Goal: Transaction & Acquisition: Purchase product/service

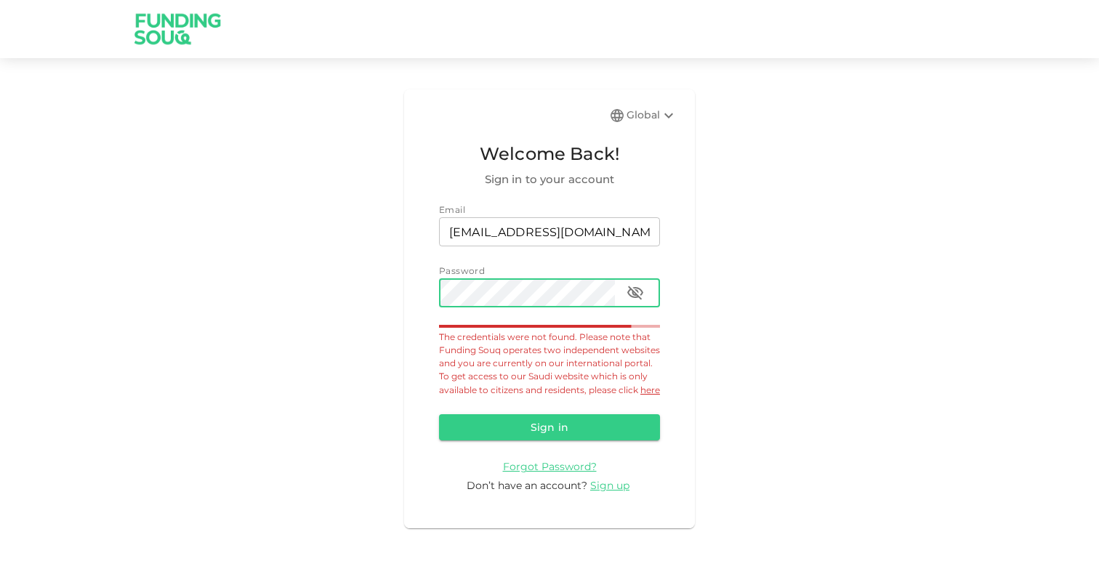
click at [645, 279] on button "button" at bounding box center [635, 292] width 29 height 29
click at [661, 112] on icon at bounding box center [668, 115] width 17 height 17
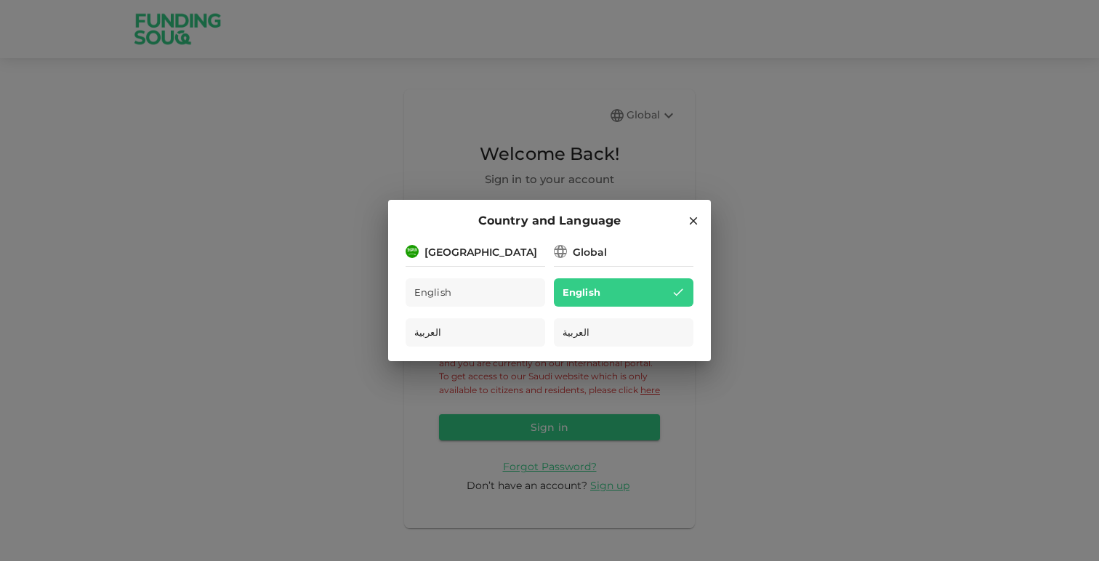
click at [485, 257] on div "[GEOGRAPHIC_DATA]" at bounding box center [480, 252] width 113 height 15
click at [443, 258] on div "[GEOGRAPHIC_DATA]" at bounding box center [480, 252] width 113 height 15
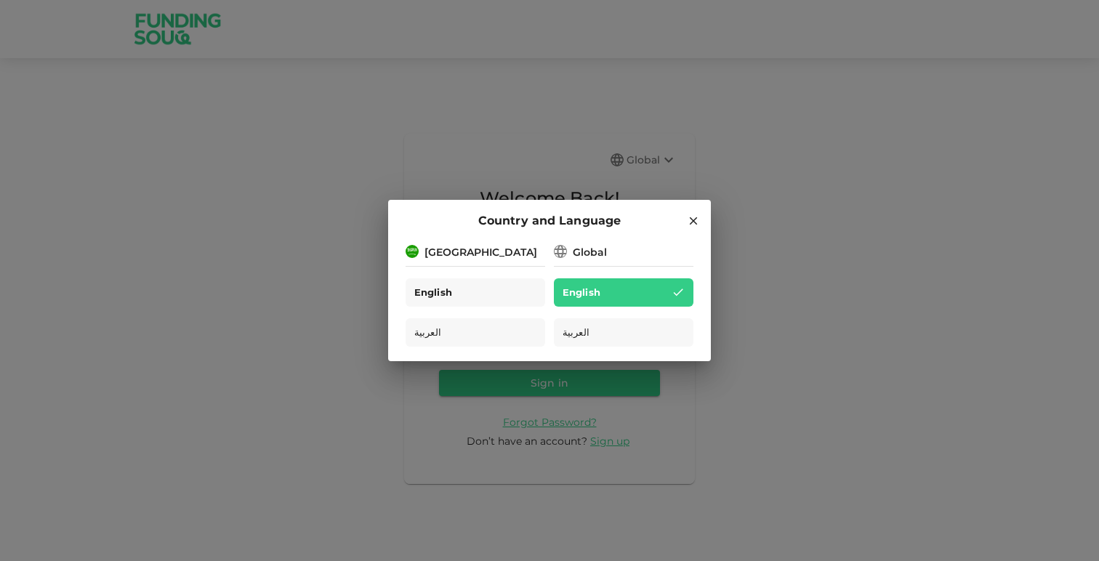
click at [467, 292] on div "English" at bounding box center [475, 292] width 140 height 28
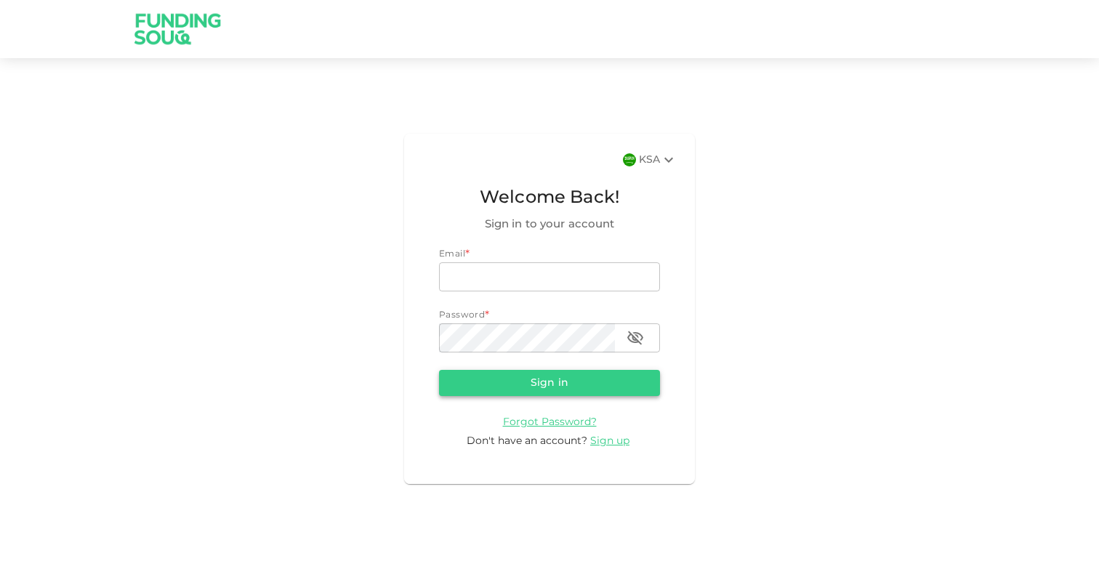
type input "[EMAIL_ADDRESS][DOMAIN_NAME]"
click at [596, 380] on button "Sign in" at bounding box center [549, 383] width 221 height 26
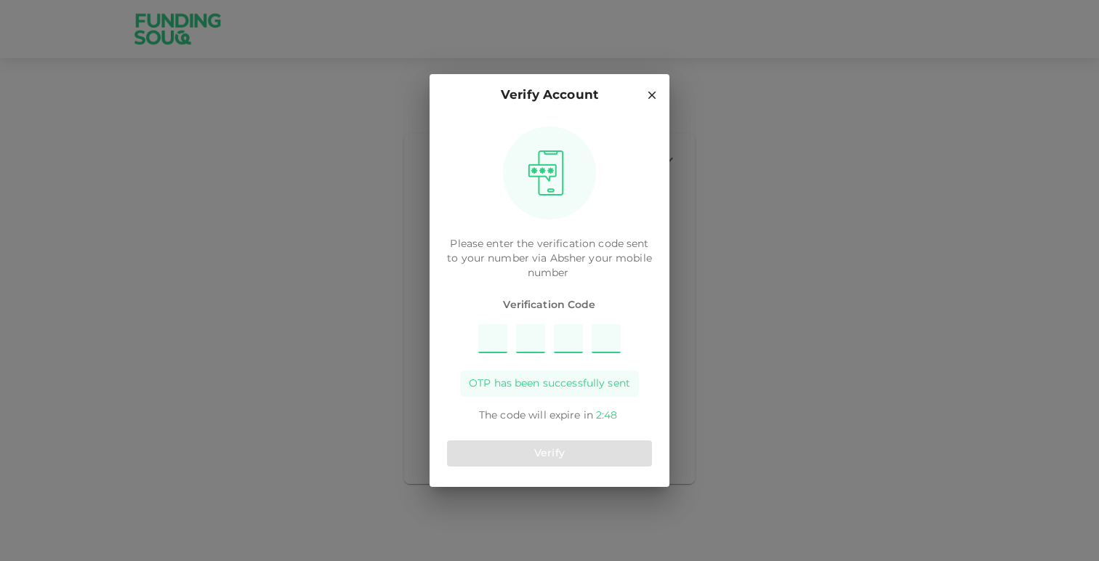
type input "5"
type input "2"
type input "7"
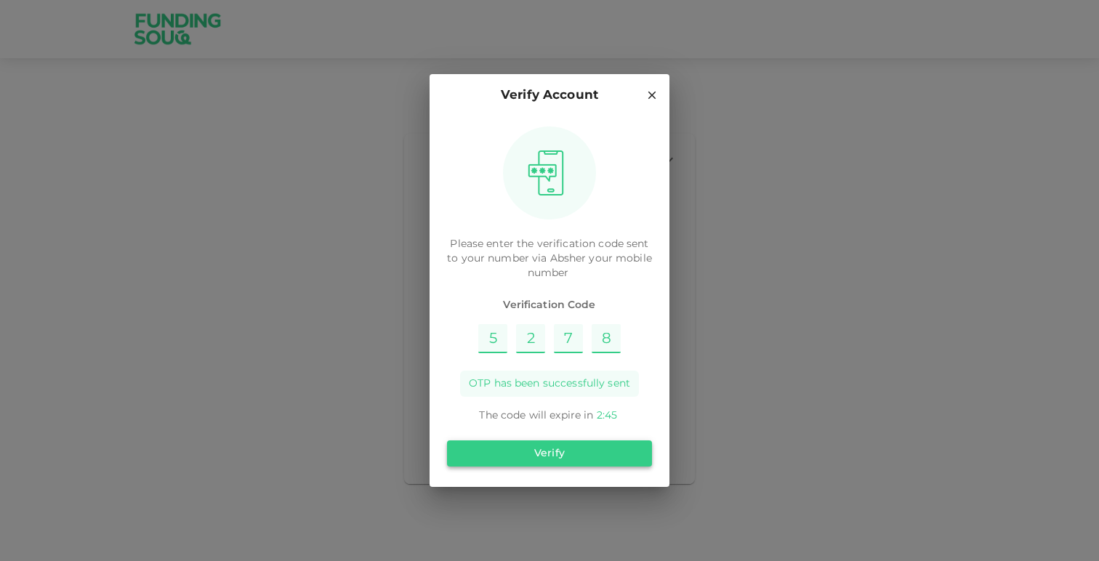
type input "8"
click at [535, 465] on button "Verify" at bounding box center [549, 453] width 205 height 26
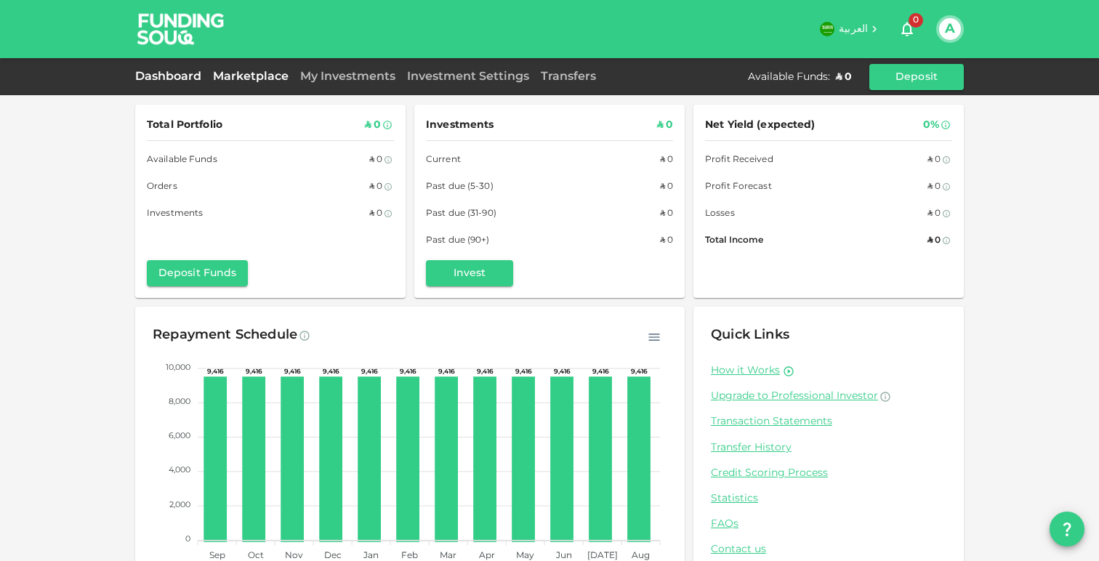
click at [265, 76] on link "Marketplace" at bounding box center [250, 76] width 87 height 11
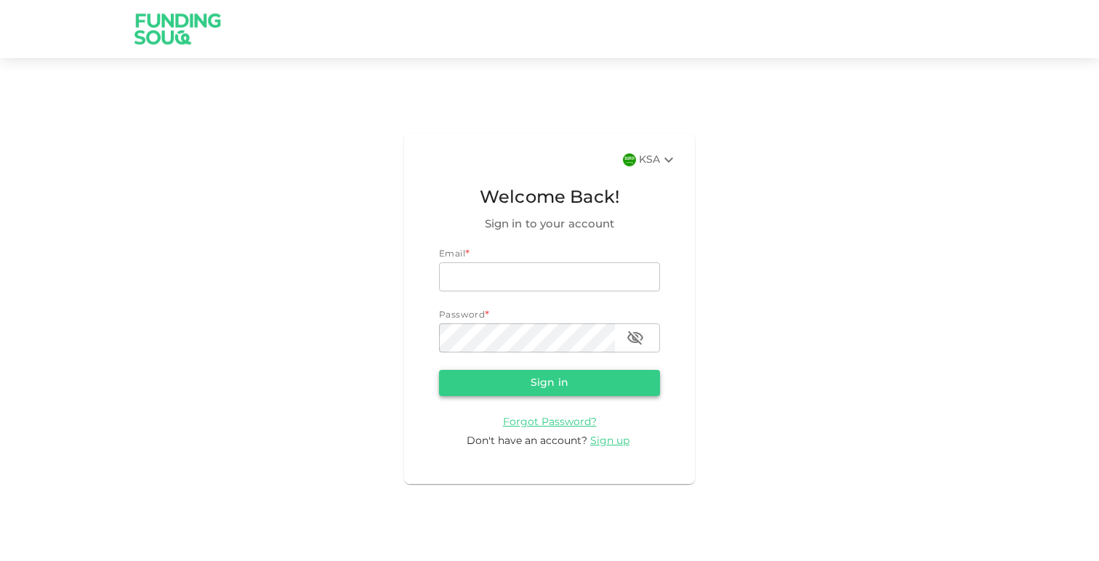
type input "[EMAIL_ADDRESS][DOMAIN_NAME]"
click at [580, 380] on button "Sign in" at bounding box center [549, 383] width 221 height 26
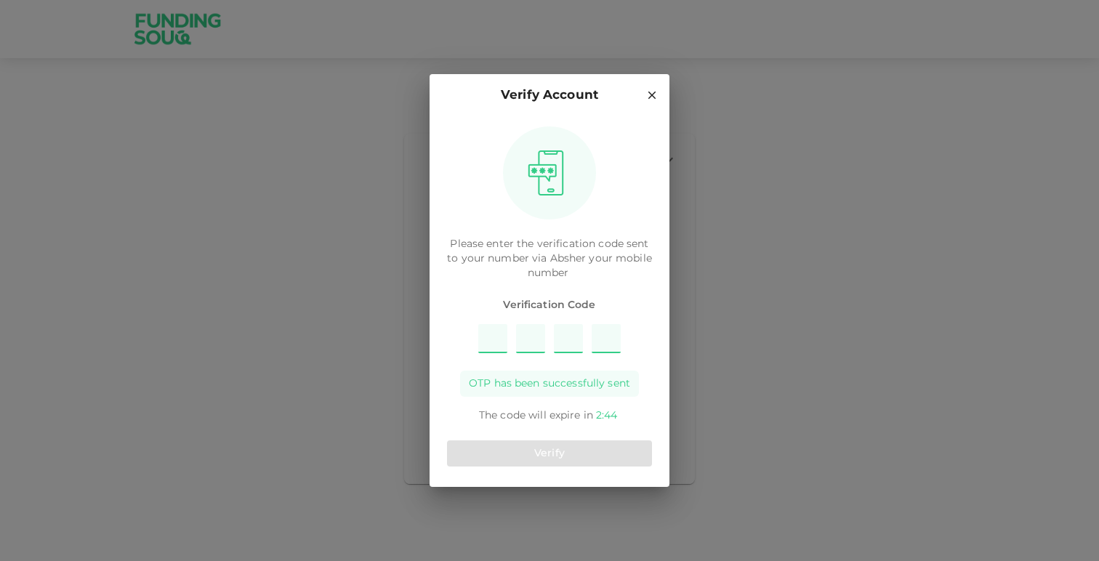
type input "7"
type input "8"
type input "6"
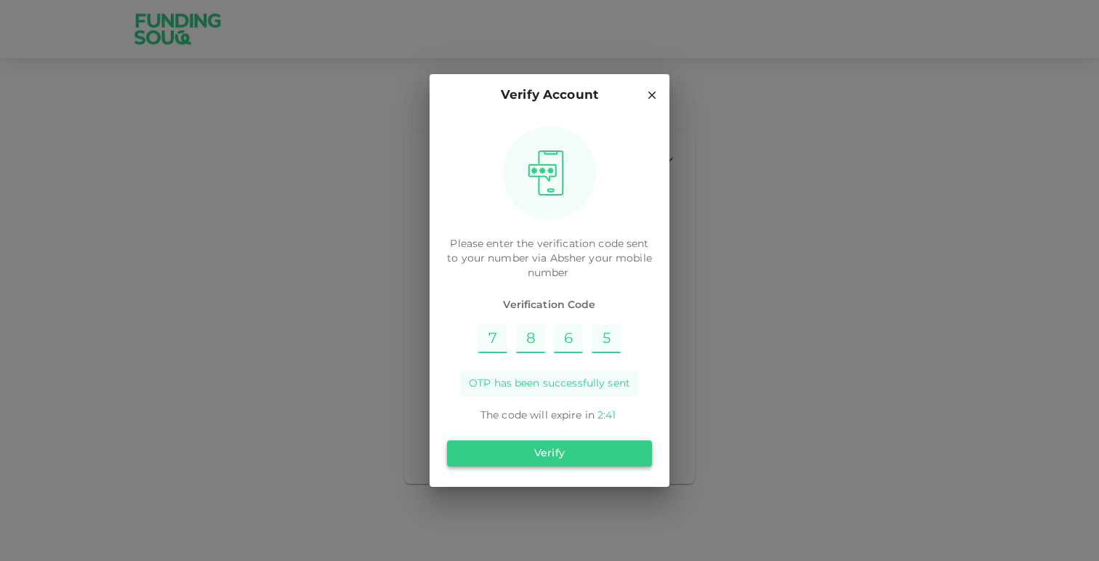
type input "5"
click at [543, 449] on button "Verify" at bounding box center [549, 453] width 205 height 26
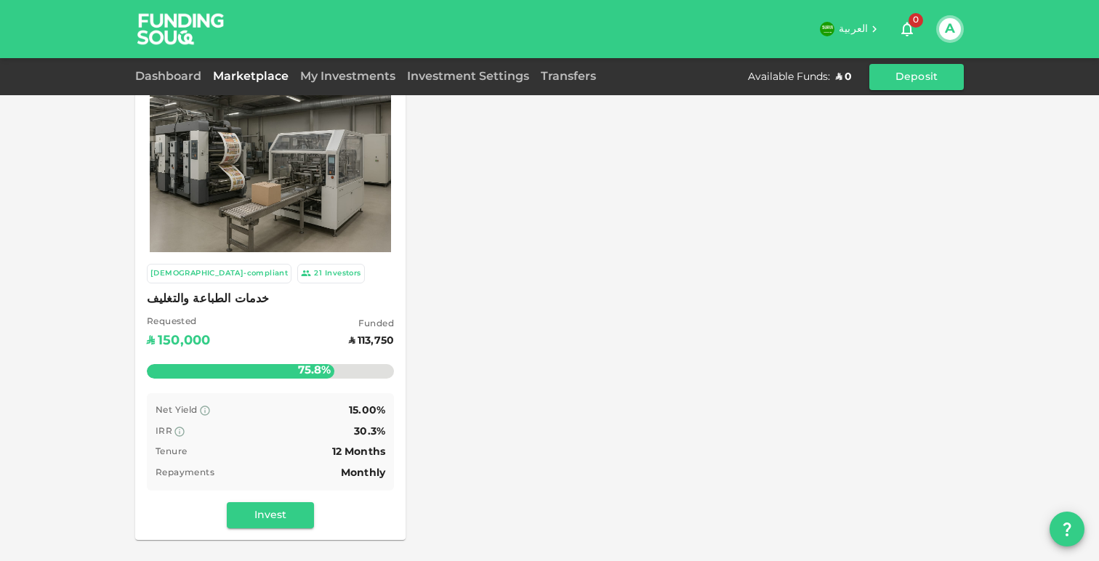
scroll to position [28, 0]
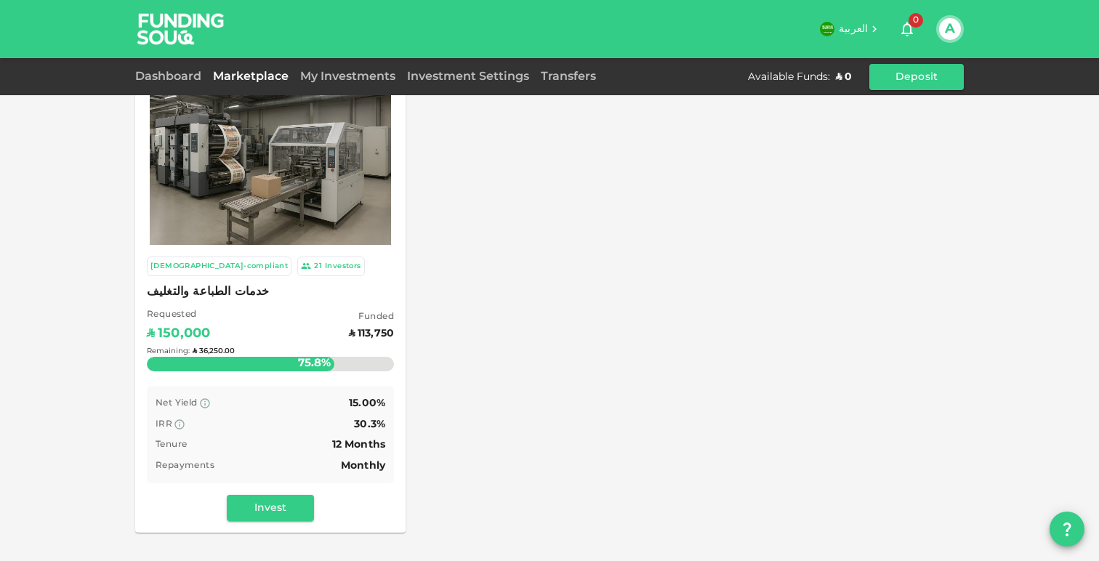
click at [297, 336] on div "Remaining : ʢ 36,250.00" at bounding box center [270, 351] width 247 height 57
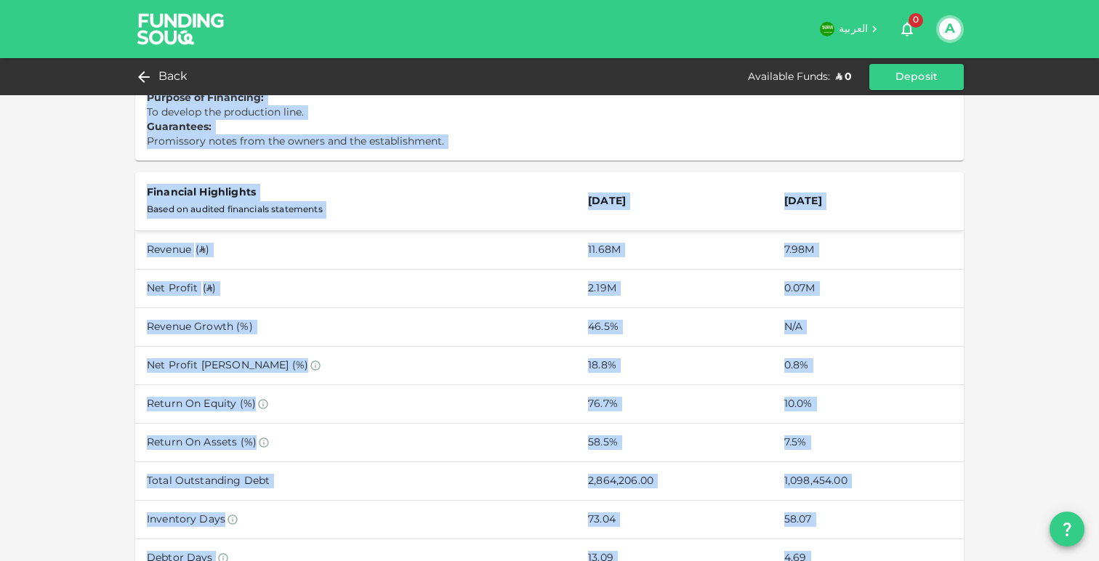
scroll to position [814, 0]
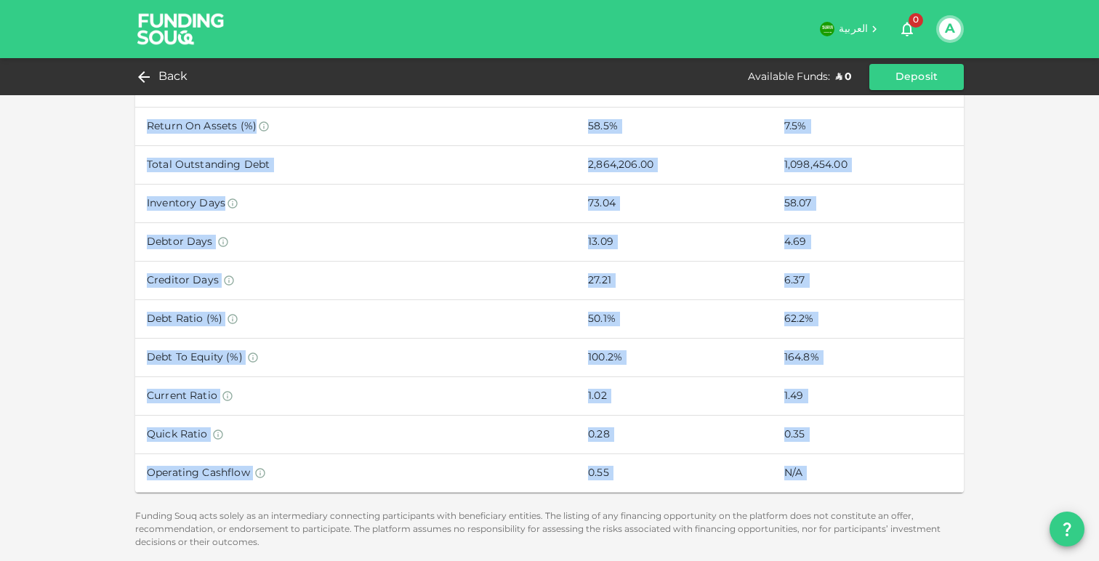
drag, startPoint x: 412, startPoint y: 181, endPoint x: 876, endPoint y: 504, distance: 565.3
copy div "Requested ʢ 150,000 Funded ʢ 113,750 75.8% Remaining : ʢ 36,250.00 Net Yield 15…"
click at [898, 83] on button "Deposit" at bounding box center [916, 77] width 94 height 26
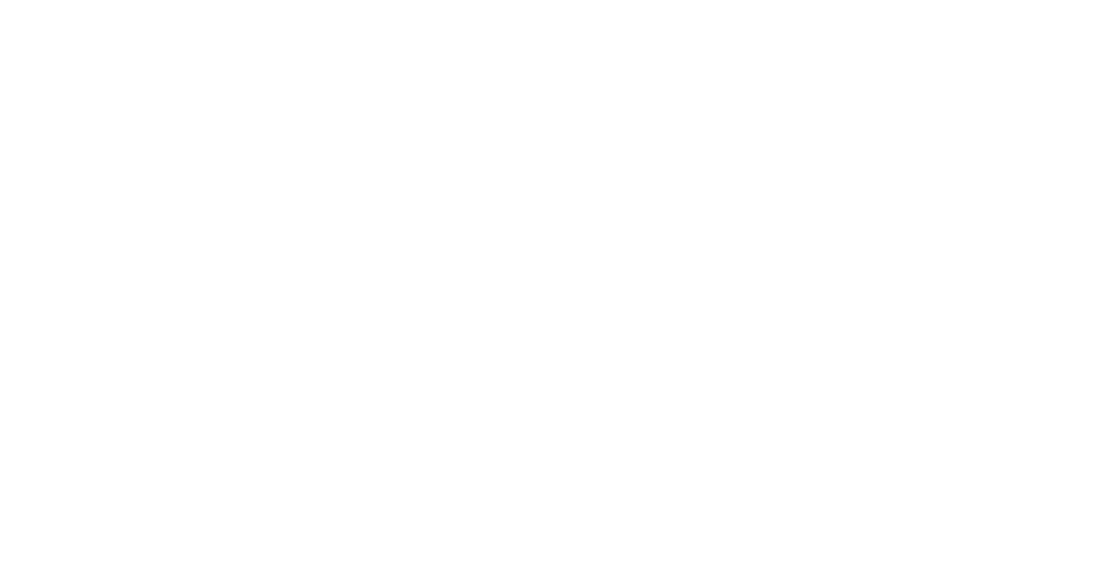
scroll to position [107, 0]
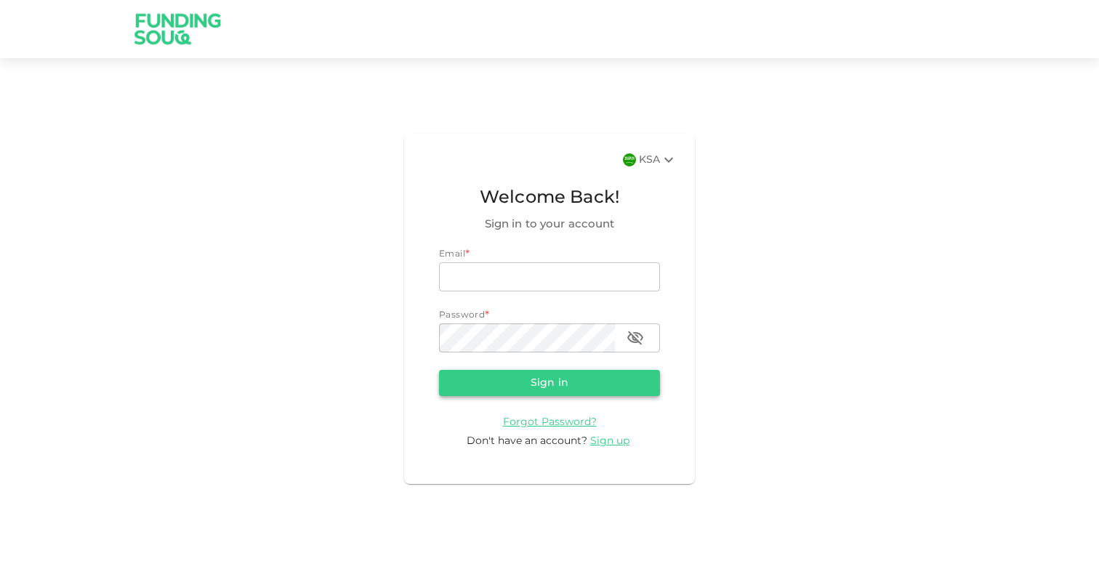
type input "[EMAIL_ADDRESS][DOMAIN_NAME]"
click at [491, 391] on button "Sign in" at bounding box center [549, 383] width 221 height 26
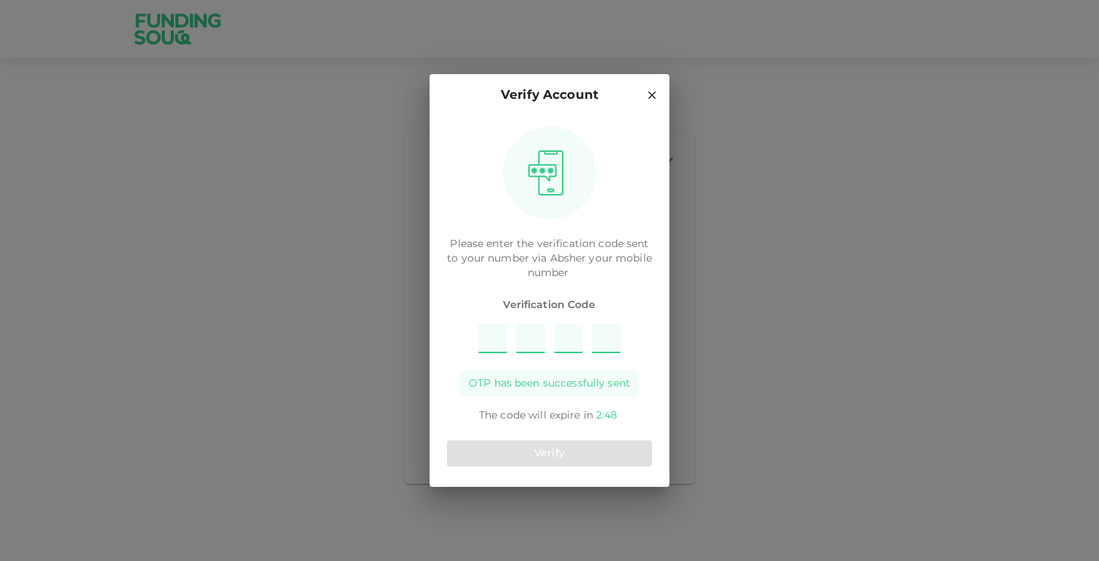
type input "3"
type input "2"
type input "9"
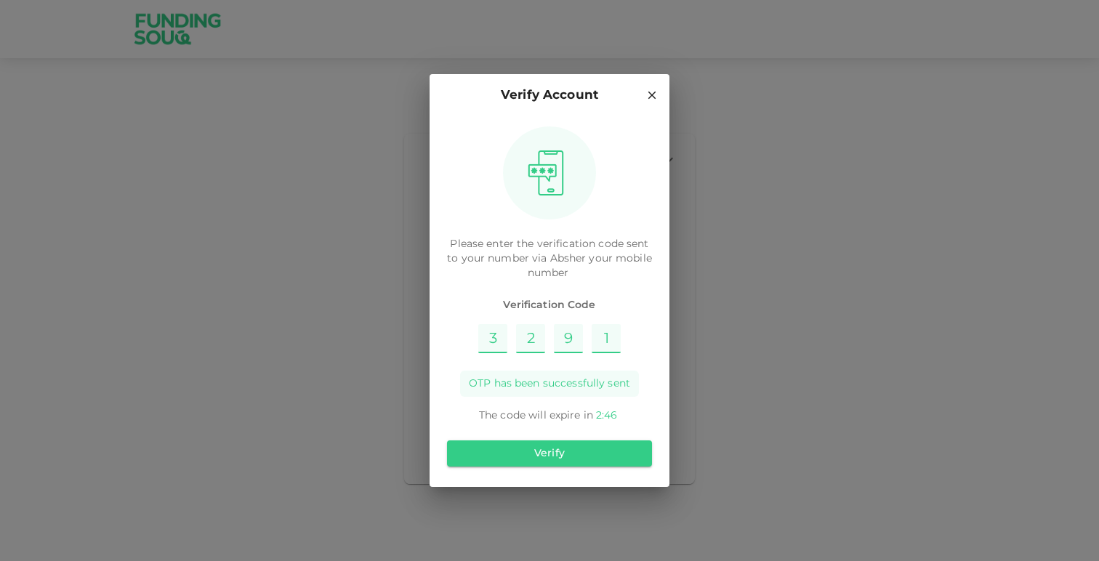
type input "1"
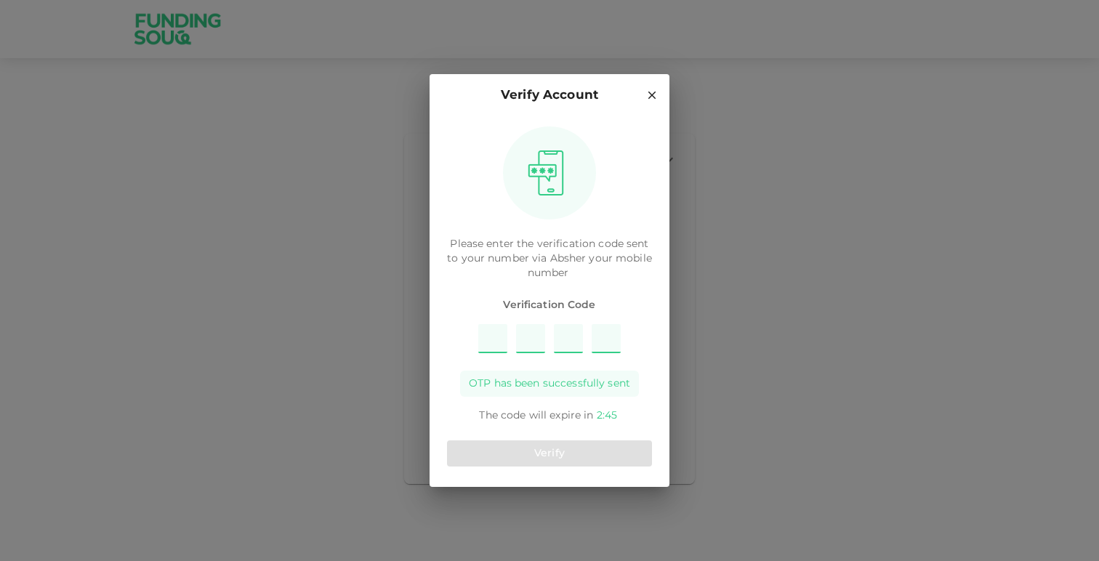
type input "7"
type input "3"
type input "9"
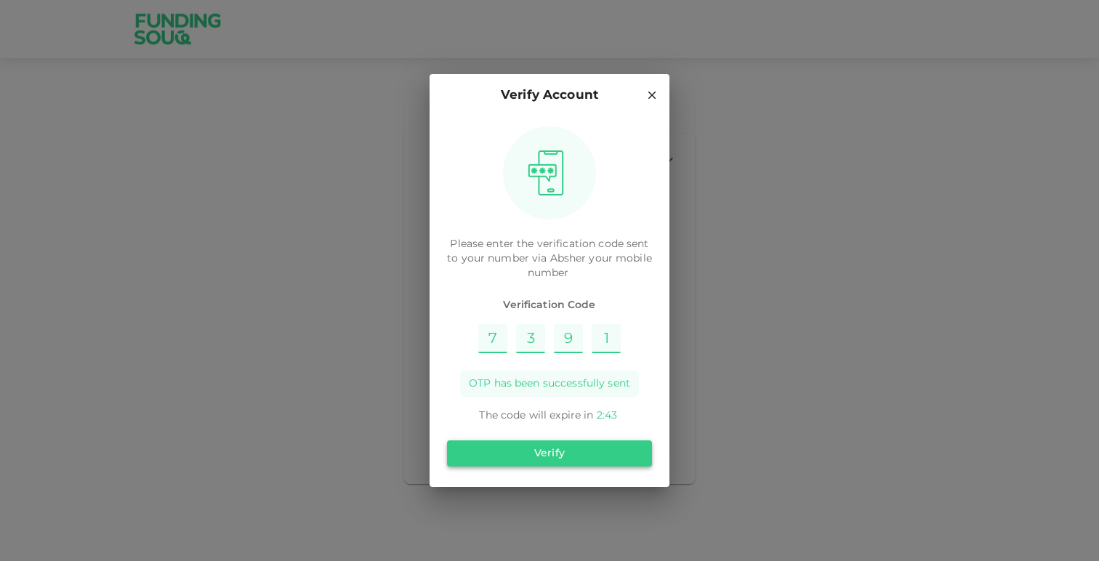
type input "1"
click at [608, 452] on button "Verify" at bounding box center [549, 453] width 205 height 26
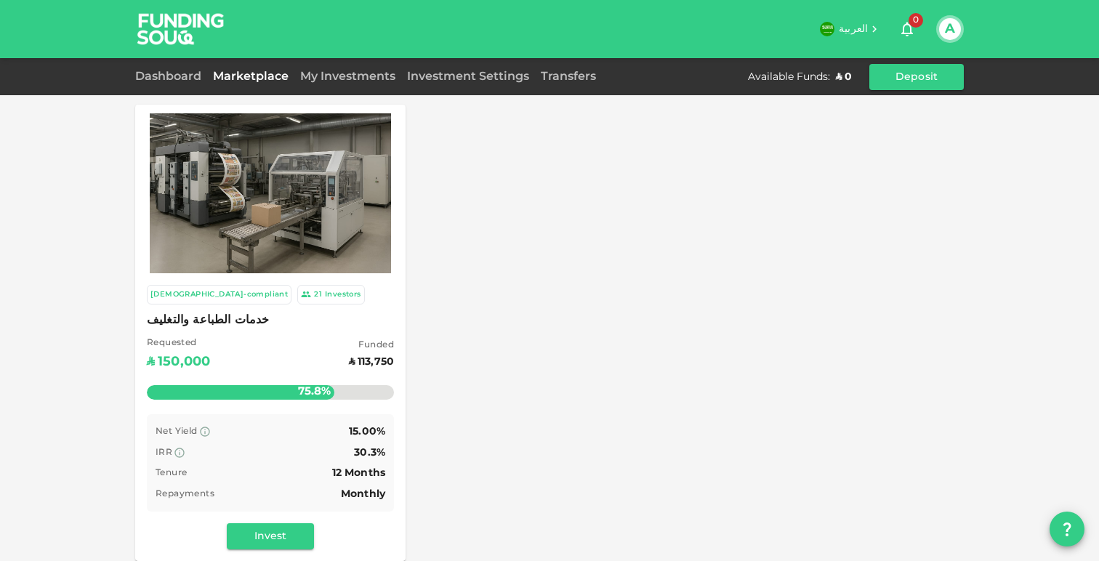
click at [325, 292] on div "Investors" at bounding box center [343, 294] width 36 height 12
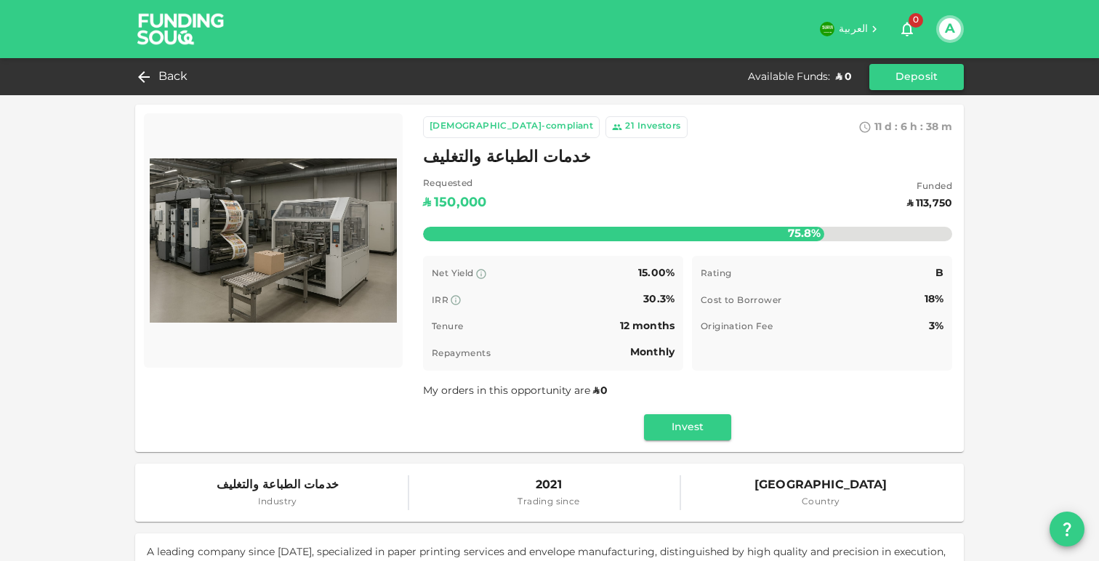
click at [923, 82] on button "Deposit" at bounding box center [916, 77] width 94 height 26
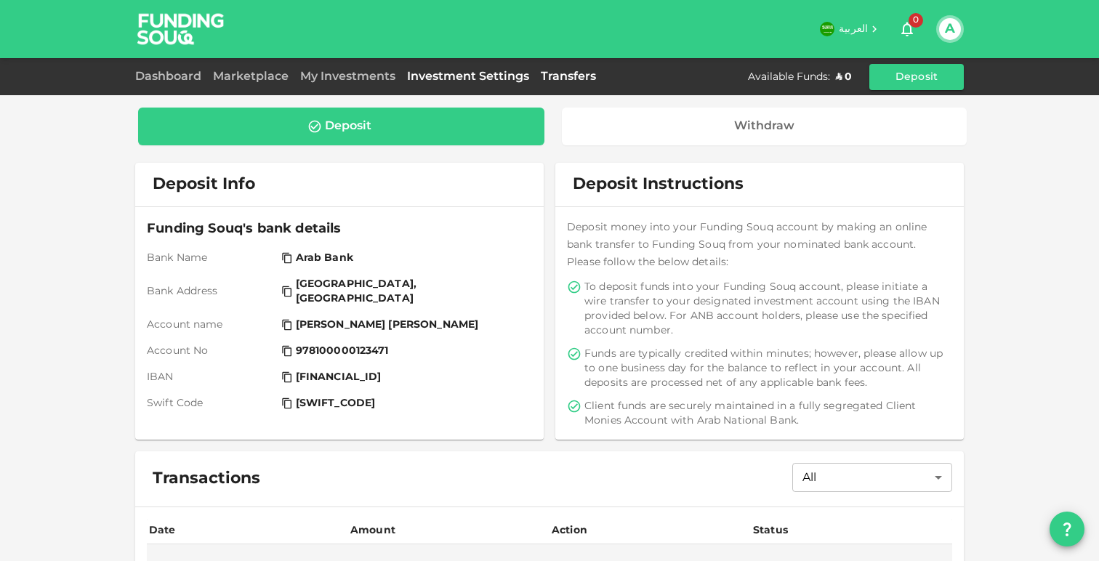
click at [437, 77] on link "Investment Settings" at bounding box center [468, 76] width 134 height 11
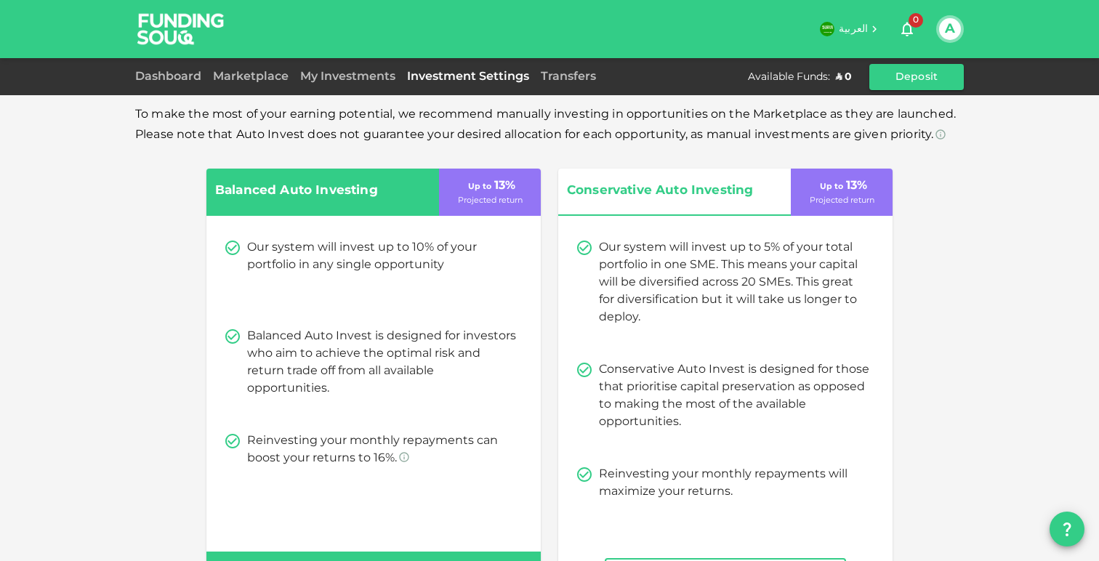
click at [192, 82] on div "Dashboard" at bounding box center [171, 76] width 72 height 17
click at [230, 87] on div "Dashboard Marketplace My Investments Investment Settings Transfers Available Fu…" at bounding box center [549, 77] width 828 height 26
click at [237, 81] on link "Marketplace" at bounding box center [250, 76] width 87 height 11
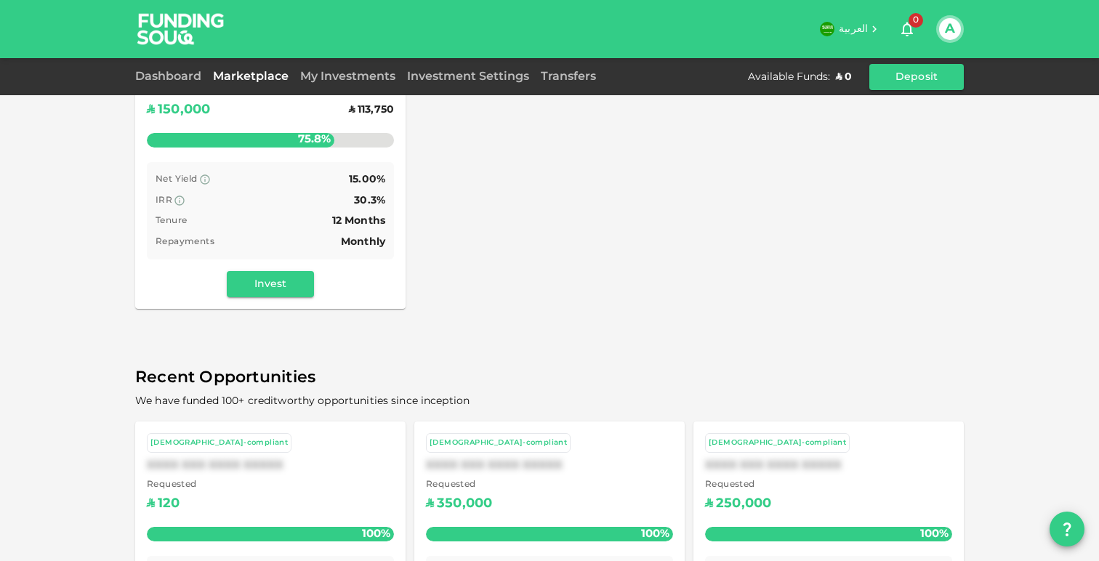
scroll to position [405, 0]
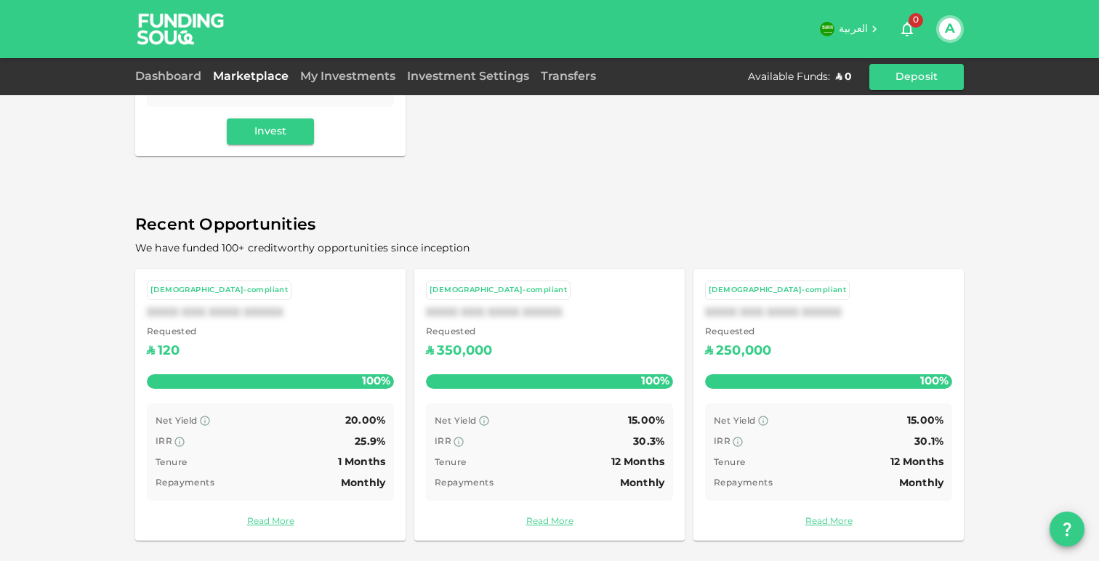
click at [591, 336] on div "Requested ʢ 350,000" at bounding box center [549, 344] width 247 height 37
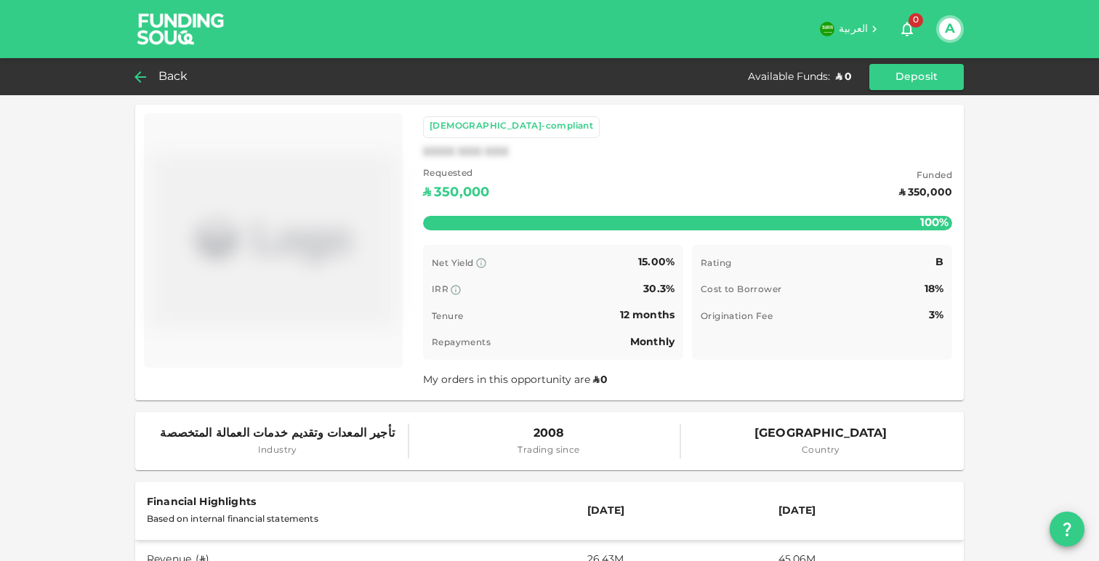
click at [161, 80] on span "Back" at bounding box center [173, 77] width 30 height 20
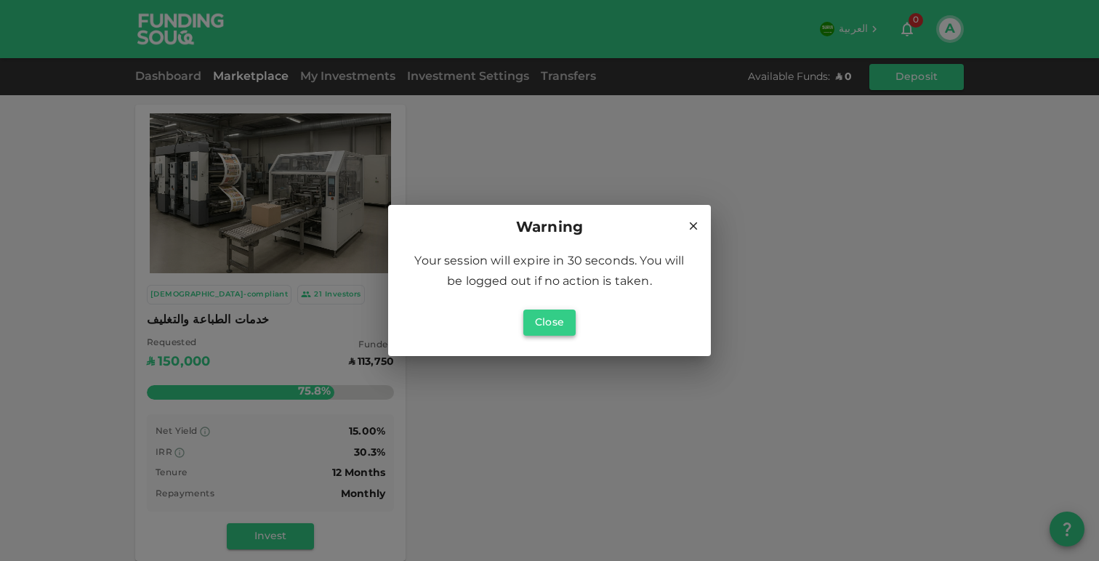
click at [550, 327] on button "Close" at bounding box center [549, 323] width 52 height 26
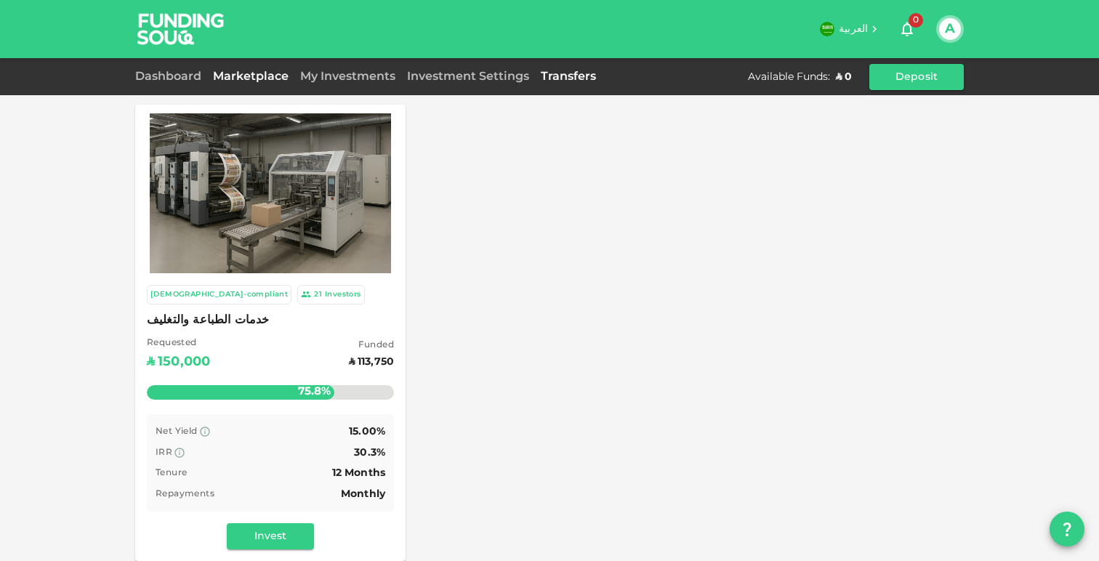
click at [557, 81] on link "Transfers" at bounding box center [568, 76] width 67 height 11
